Goal: Navigation & Orientation: Find specific page/section

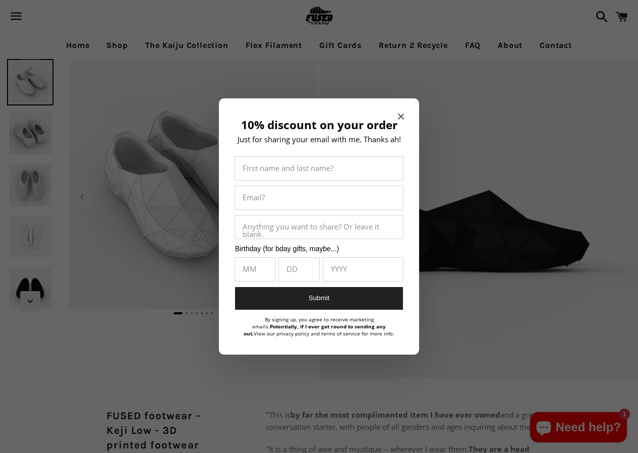
select select "**********"
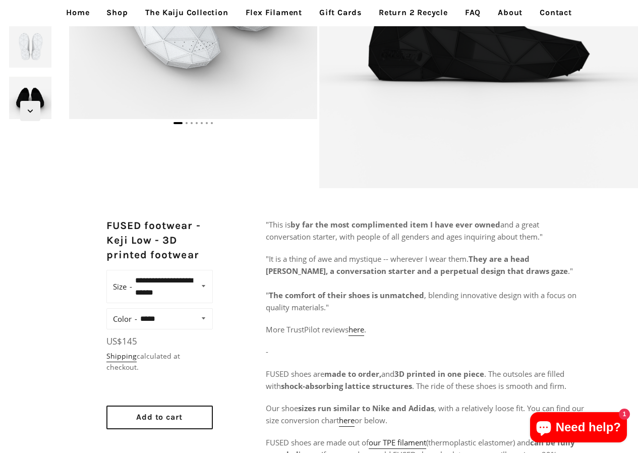
scroll to position [202, 0]
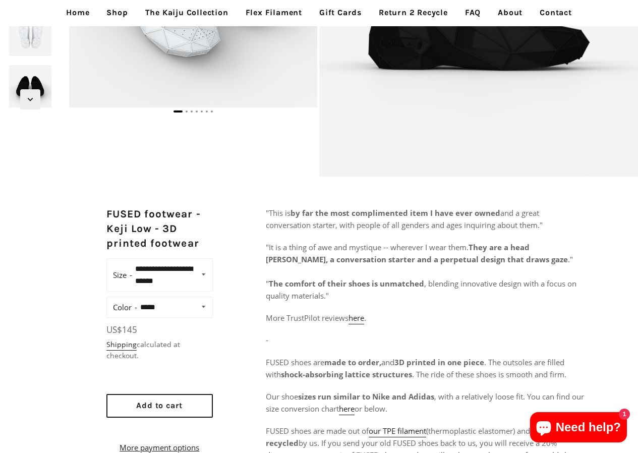
drag, startPoint x: 586, startPoint y: 319, endPoint x: 558, endPoint y: 288, distance: 42.5
click at [298, 14] on link "Flex Filament" at bounding box center [274, 12] width 72 height 25
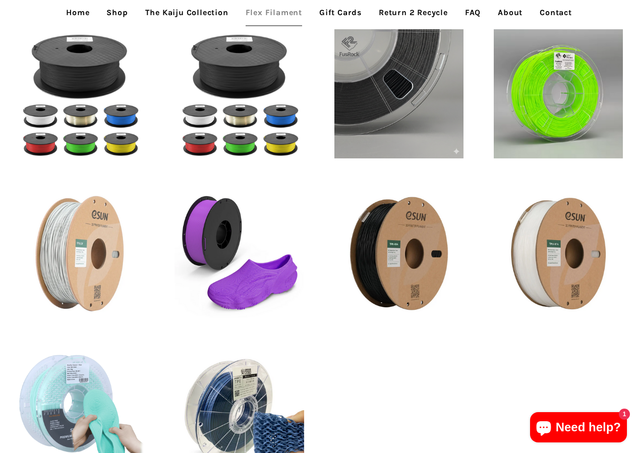
scroll to position [168, 0]
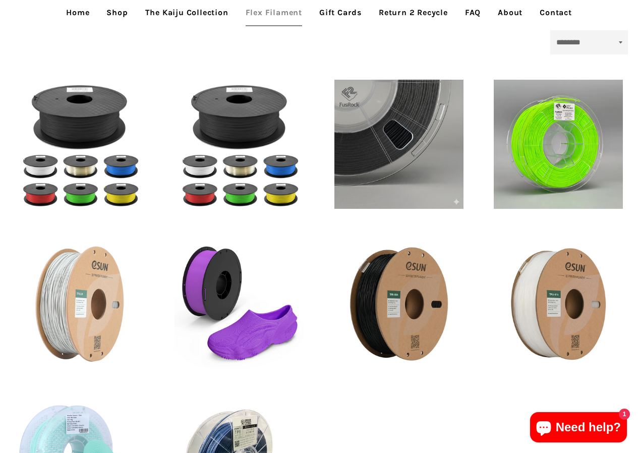
click at [191, 18] on link "The Kaiju Collection" at bounding box center [187, 12] width 98 height 25
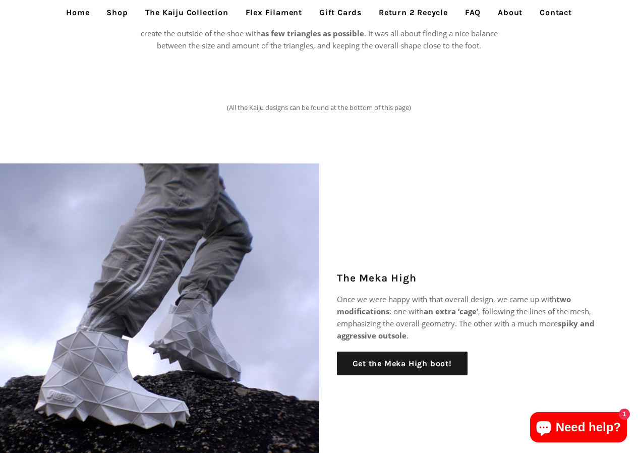
scroll to position [202, 0]
